Goal: Navigation & Orientation: Go to known website

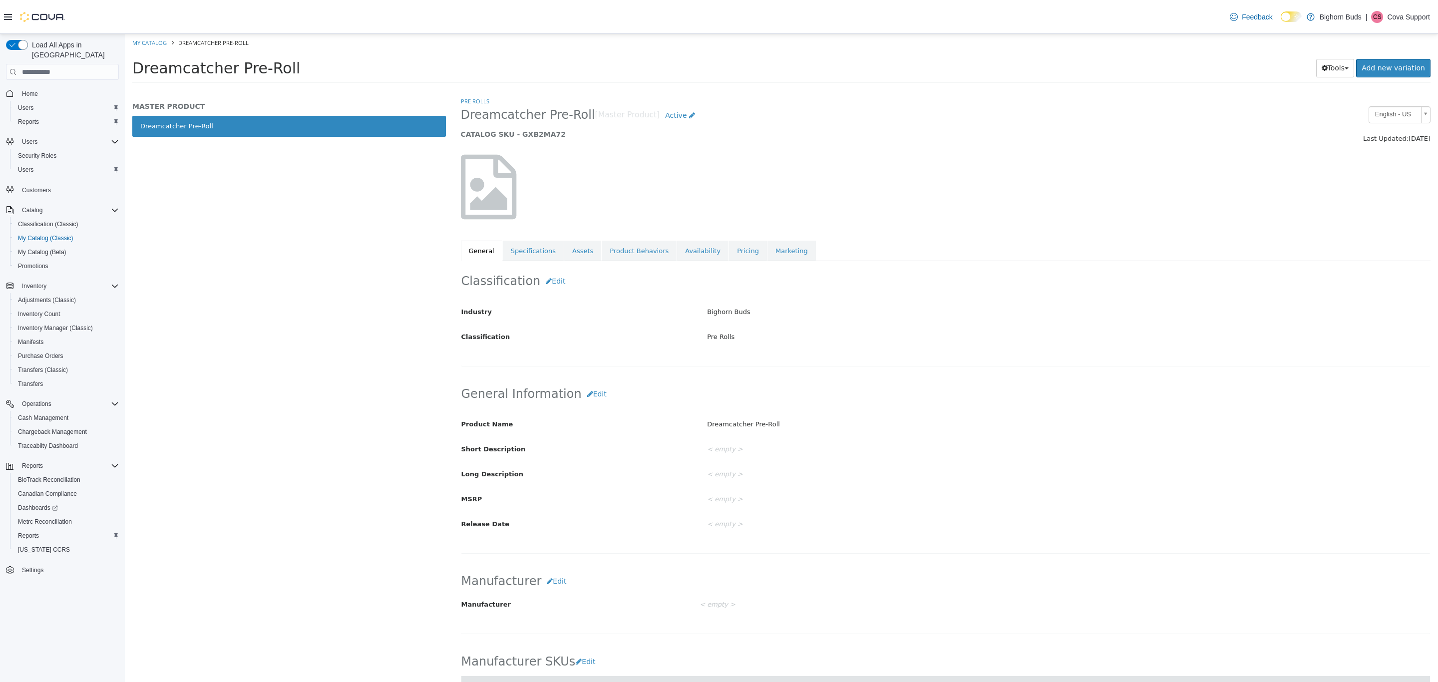
click at [1402, 20] on p "Cova Support" at bounding box center [1408, 17] width 43 height 12
click at [1359, 105] on span "Sign Out" at bounding box center [1365, 103] width 27 height 10
